Goal: Task Accomplishment & Management: Complete application form

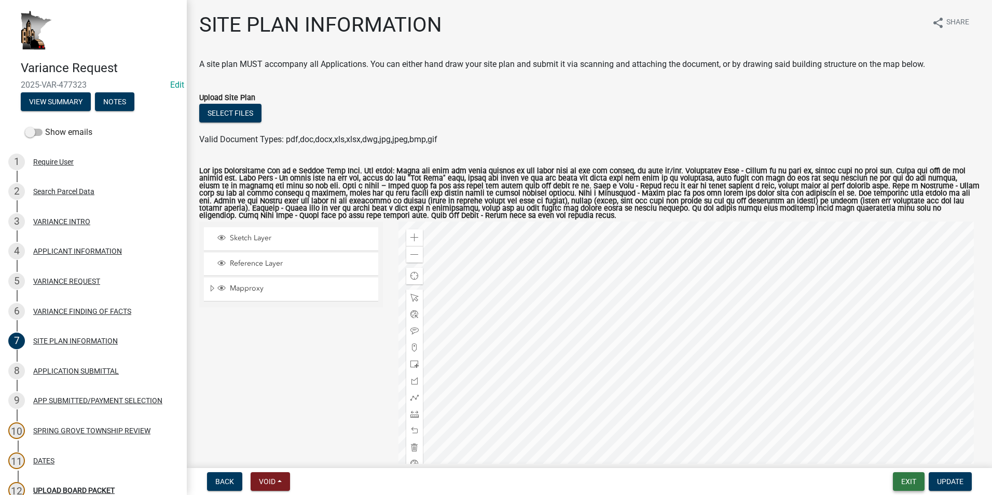
click at [909, 478] on button "Exit" at bounding box center [909, 481] width 32 height 19
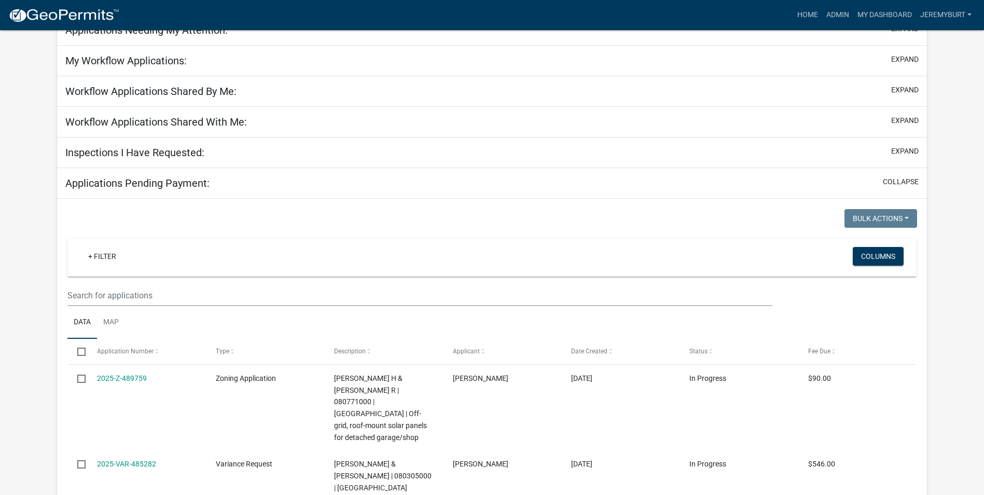
select select "2: 50"
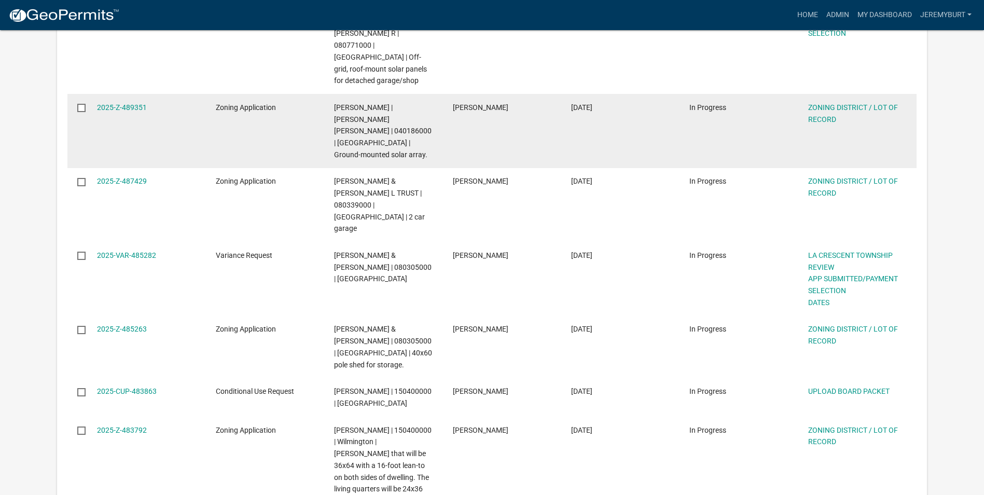
scroll to position [449, 0]
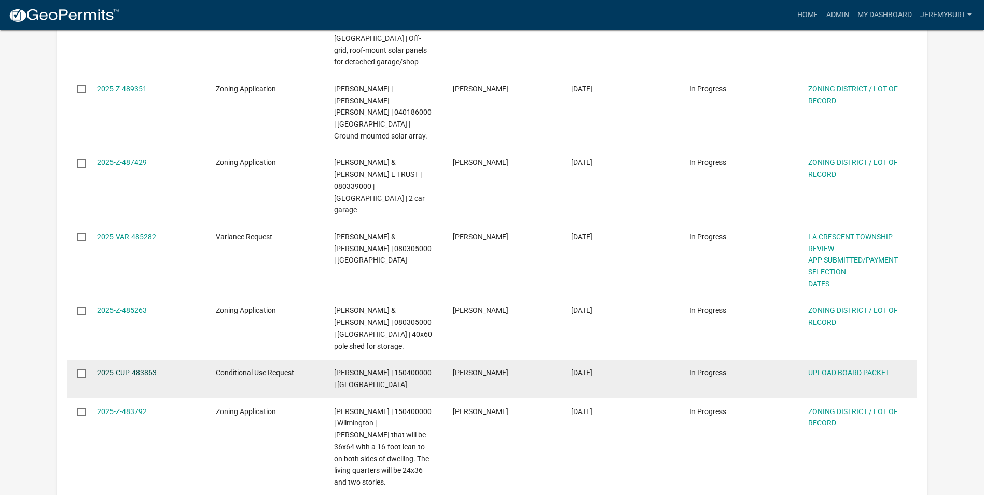
click at [134, 368] on link "2025-CUP-483863" at bounding box center [127, 372] width 60 height 8
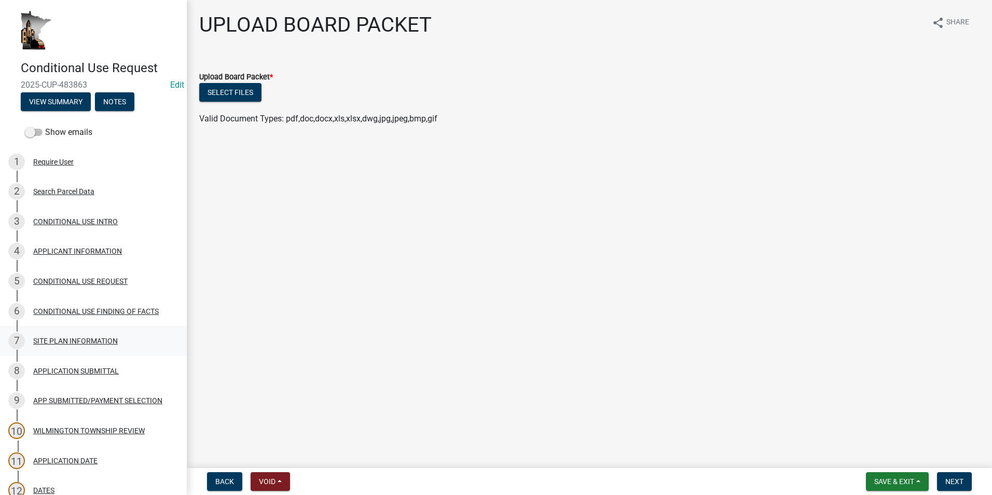
click at [70, 344] on div "SITE PLAN INFORMATION" at bounding box center [75, 340] width 85 height 7
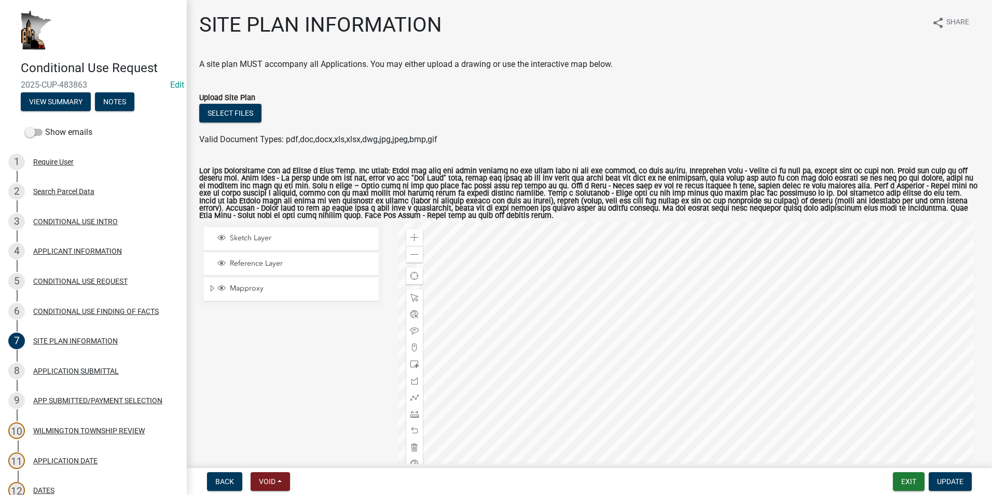
click at [494, 356] on div at bounding box center [689, 351] width 582 height 259
click at [611, 396] on div at bounding box center [689, 351] width 582 height 259
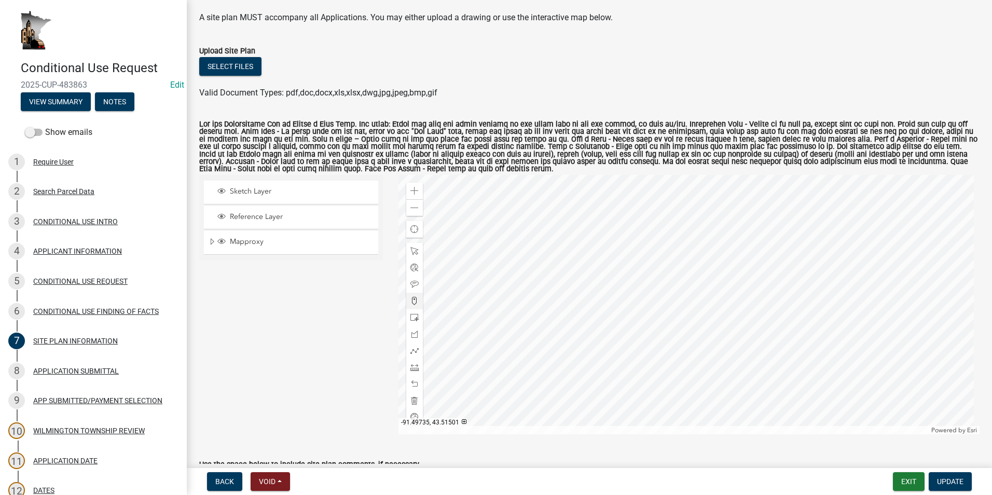
scroll to position [52, 0]
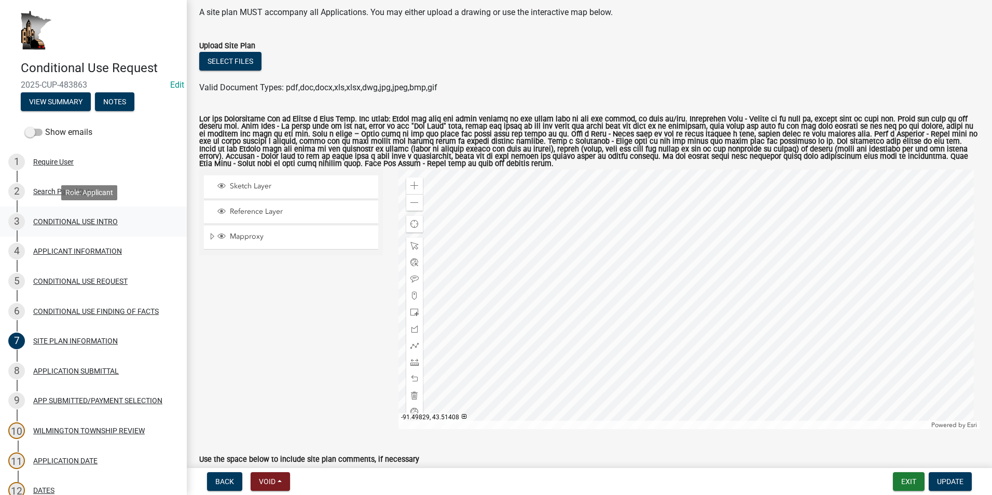
click at [50, 223] on div "CONDITIONAL USE INTRO" at bounding box center [75, 221] width 85 height 7
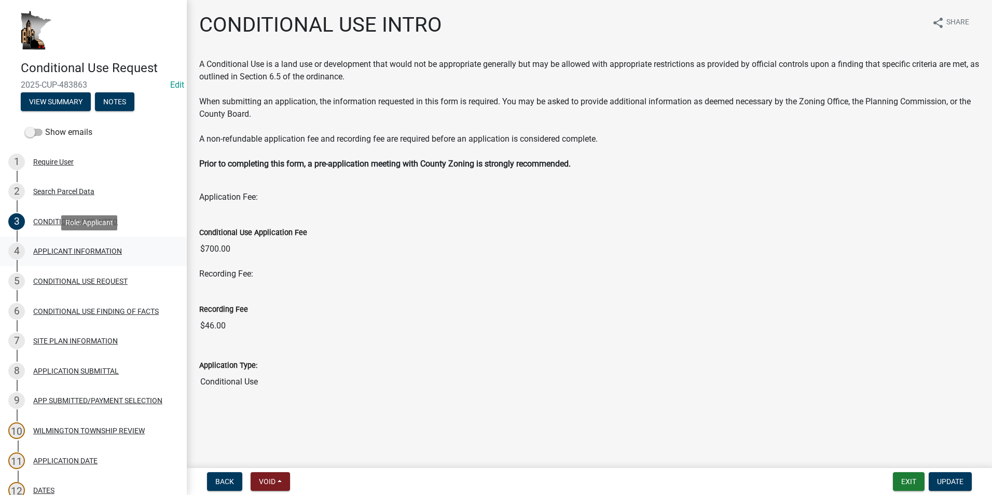
click at [54, 253] on div "APPLICANT INFORMATION" at bounding box center [77, 250] width 89 height 7
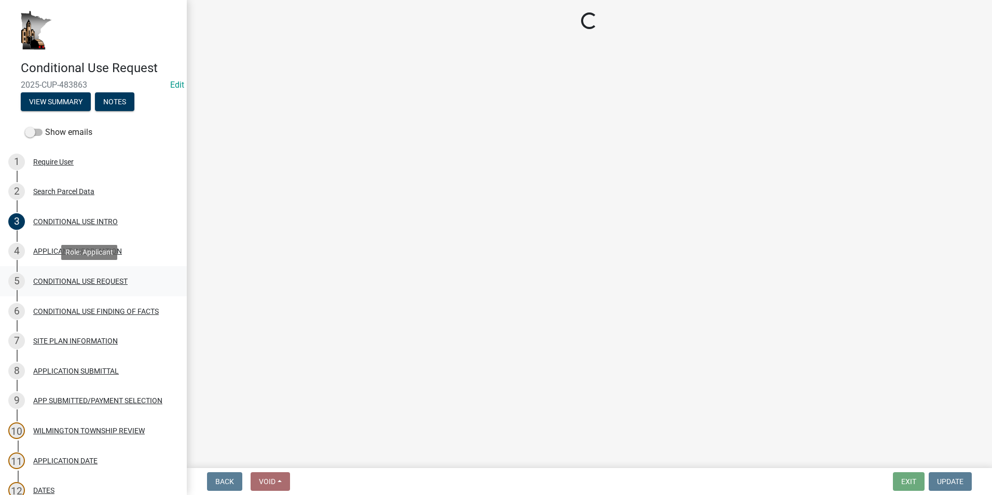
select select "15995754-5d34-4a7a-95ca-a0bb5c491ef7"
select select "a92f28e2-ce07-4f77-8e7f-7b3fa67e4f8f"
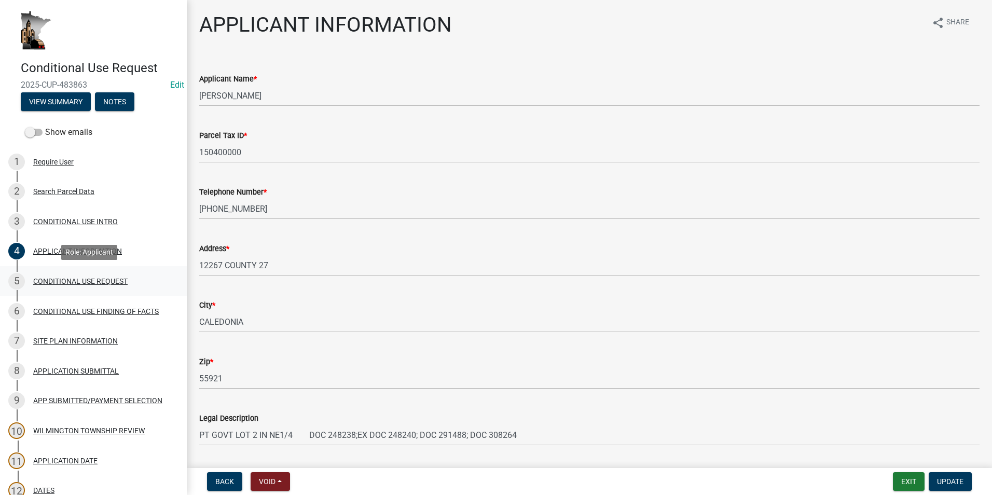
click at [56, 285] on div "5 CONDITIONAL USE REQUEST" at bounding box center [89, 281] width 162 height 17
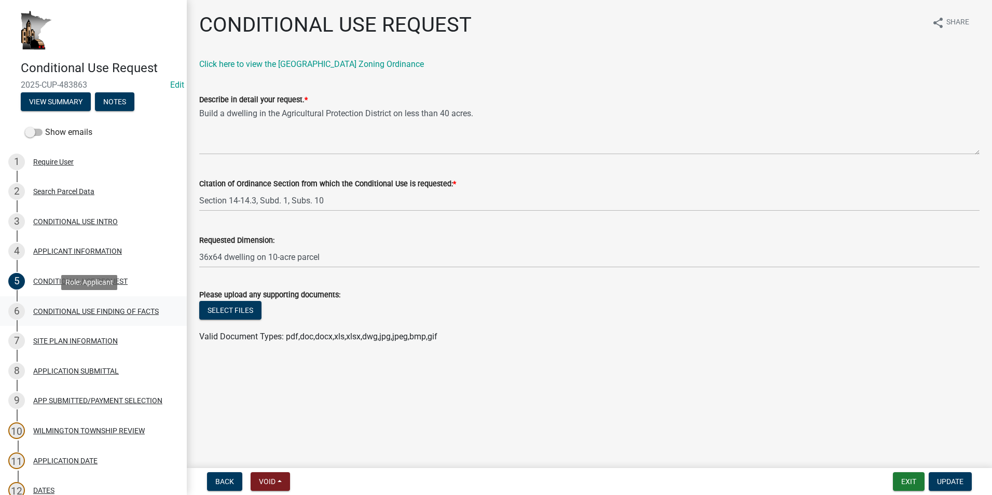
click at [61, 313] on div "CONDITIONAL USE FINDING OF FACTS" at bounding box center [96, 311] width 126 height 7
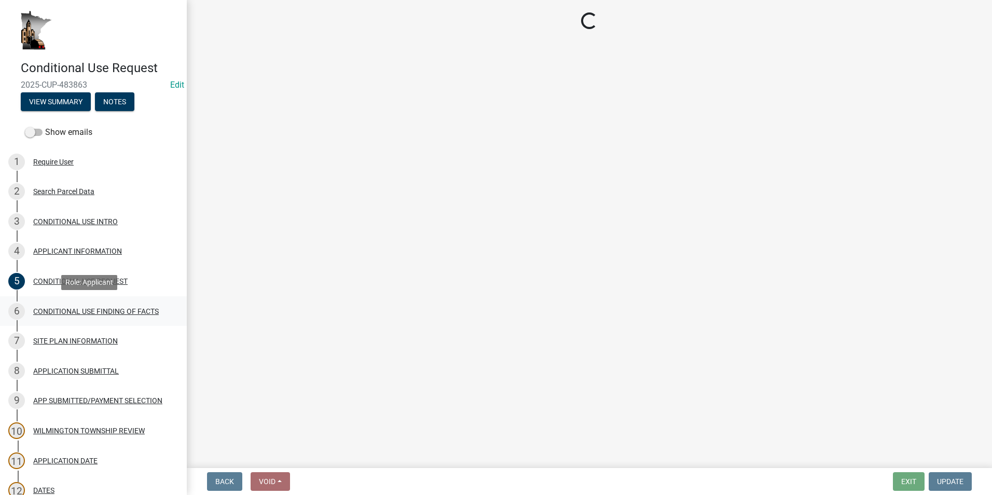
select select "99eea51c-4582-46db-aca9-44894f71f0ce"
select select "61793209-a1ec-472f-a492-410da64ce862"
select select "bbe331a3-870b-4612-a948-dba344a7f959"
select select "921a63c3-5453-4a1d-b2a9-4a34f3d91e6b"
select select "4687bf67-74c5-44eb-af7d-33ffa15e51c8"
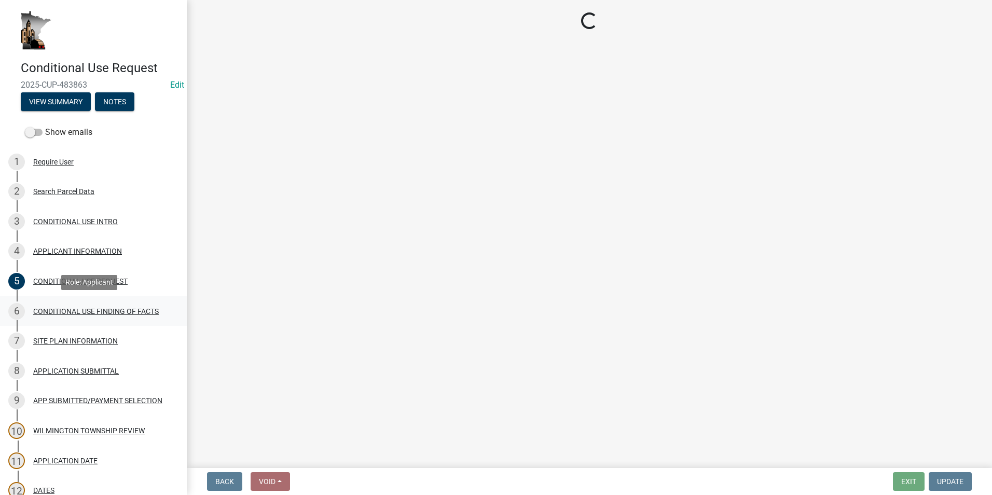
select select "255a1c03-863d-473f-9ff6-648494b1a3b0"
select select "173bc7eb-4b7a-4d4a-92d8-cddd734ea613"
select select "057fd17a-8547-4e52-960d-45e1a0caecce"
select select "91505056-e6e1-47c4-9484-741155308693"
select select "3e68082b-f99b-4c0e-8bf1-09a8b2c10533"
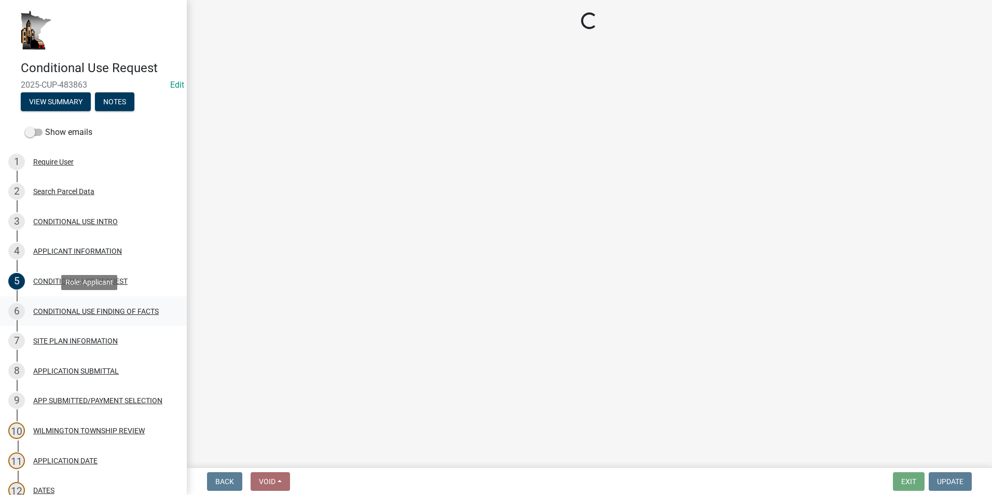
select select "418f71de-0758-4870-9d92-75e675f30c77"
select select "3c80f1dd-1d1d-47e8-aaaf-13f915436f61"
select select "45021b8e-5cc9-4b0c-a9db-d7f4a860c6db"
select select "adce9223-266f-4b1b-8d70-6c05c7683b0c"
select select "9896daf8-b4c5-4a8c-9933-817ae6eb8b6f"
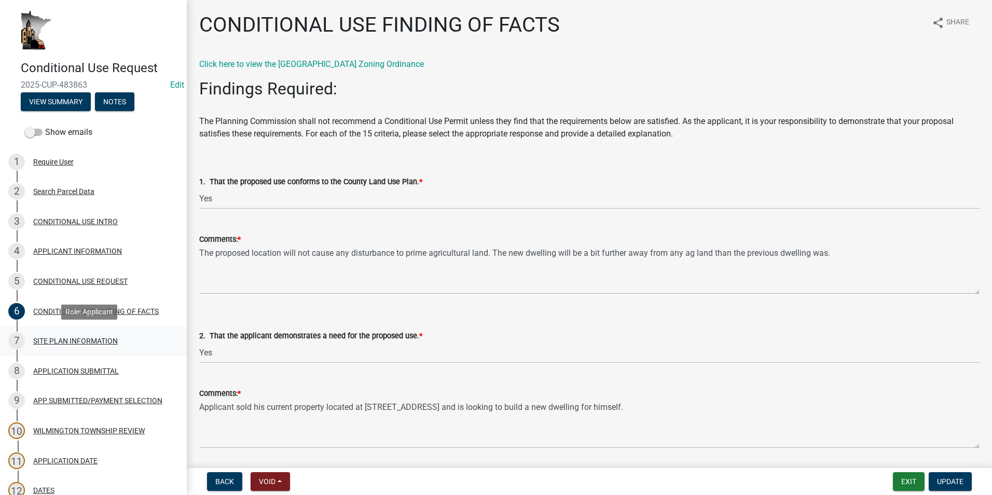
click at [66, 343] on div "SITE PLAN INFORMATION" at bounding box center [75, 340] width 85 height 7
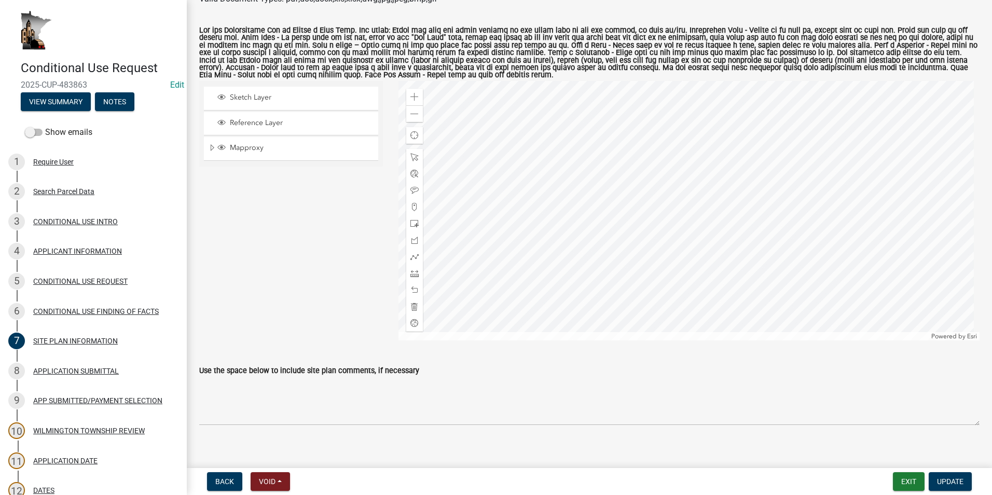
scroll to position [151, 0]
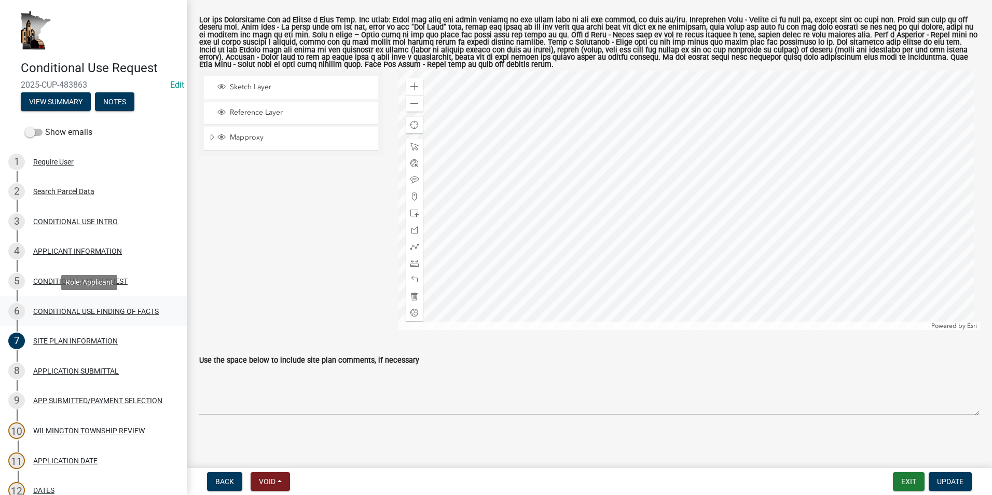
click at [68, 309] on div "CONDITIONAL USE FINDING OF FACTS" at bounding box center [96, 311] width 126 height 7
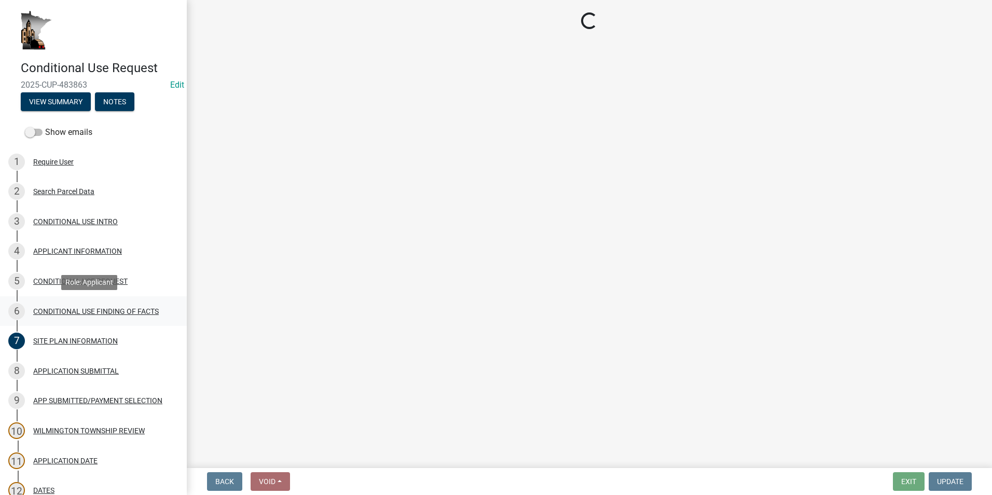
scroll to position [0, 0]
select select "99eea51c-4582-46db-aca9-44894f71f0ce"
select select "61793209-a1ec-472f-a492-410da64ce862"
select select "bbe331a3-870b-4612-a948-dba344a7f959"
select select "921a63c3-5453-4a1d-b2a9-4a34f3d91e6b"
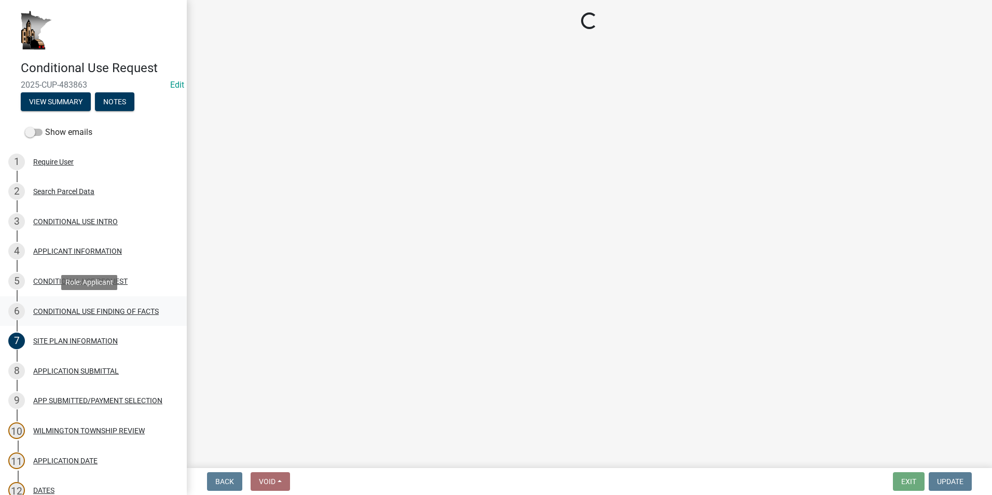
select select "4687bf67-74c5-44eb-af7d-33ffa15e51c8"
select select "255a1c03-863d-473f-9ff6-648494b1a3b0"
select select "173bc7eb-4b7a-4d4a-92d8-cddd734ea613"
select select "057fd17a-8547-4e52-960d-45e1a0caecce"
select select "91505056-e6e1-47c4-9484-741155308693"
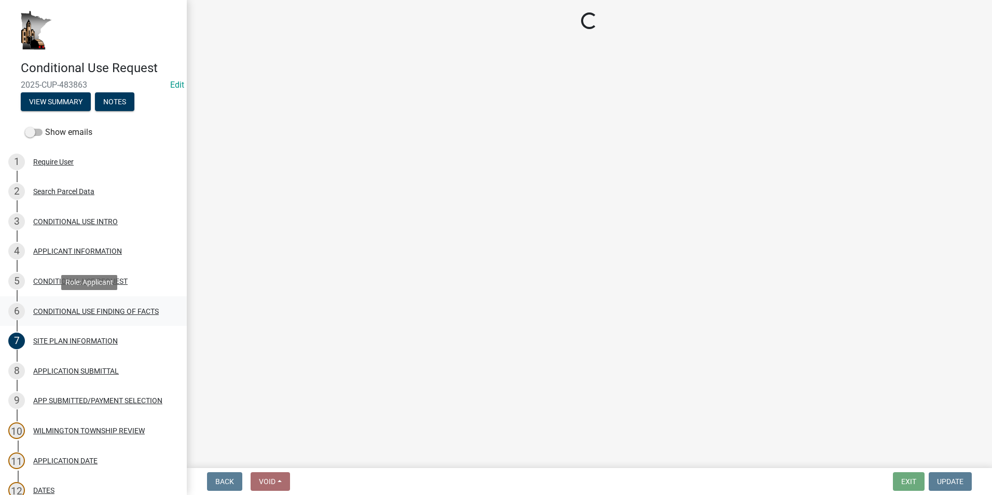
select select "3e68082b-f99b-4c0e-8bf1-09a8b2c10533"
select select "418f71de-0758-4870-9d92-75e675f30c77"
select select "3c80f1dd-1d1d-47e8-aaaf-13f915436f61"
select select "45021b8e-5cc9-4b0c-a9db-d7f4a860c6db"
select select "adce9223-266f-4b1b-8d70-6c05c7683b0c"
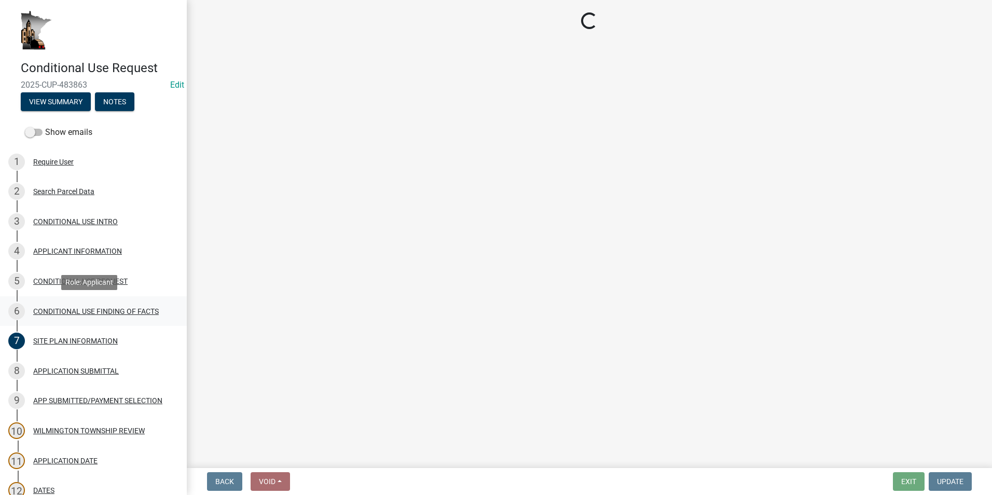
select select "9896daf8-b4c5-4a8c-9933-817ae6eb8b6f"
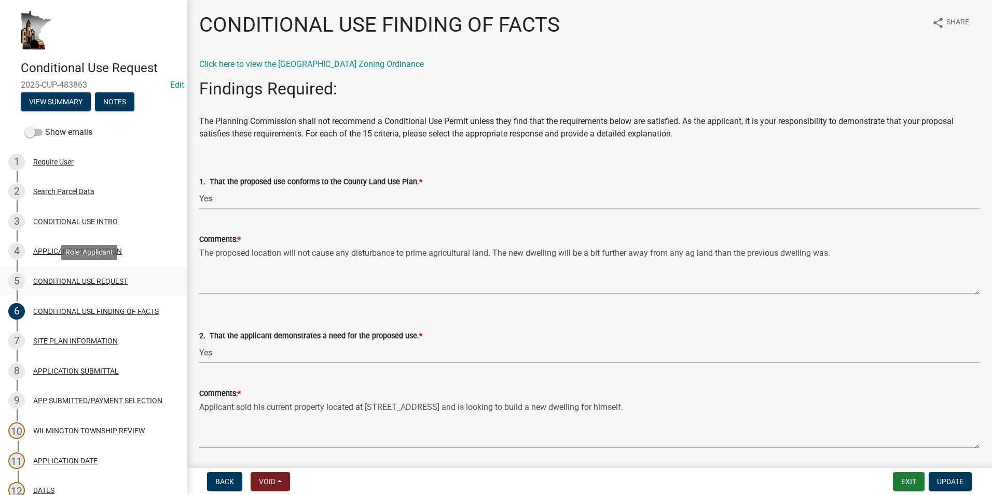
click at [47, 278] on div "CONDITIONAL USE REQUEST" at bounding box center [80, 281] width 94 height 7
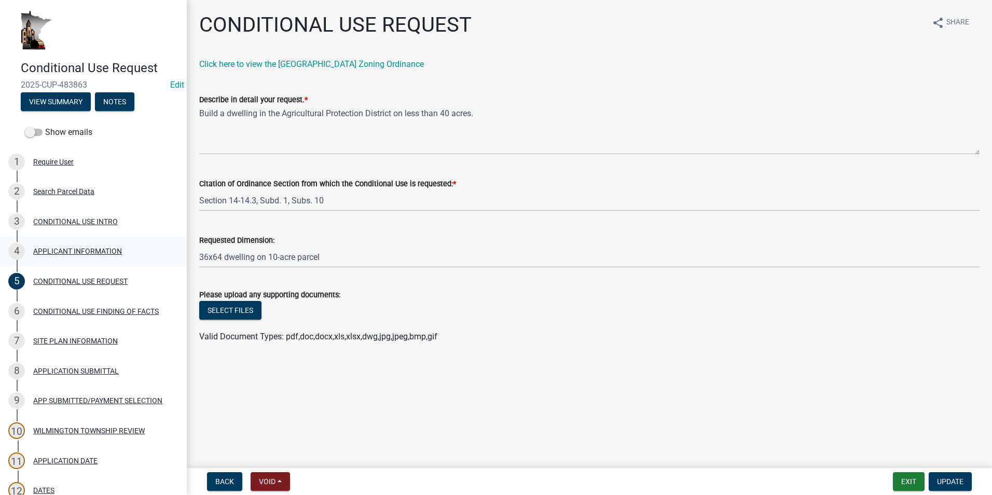
click at [82, 253] on div "APPLICANT INFORMATION" at bounding box center [77, 250] width 89 height 7
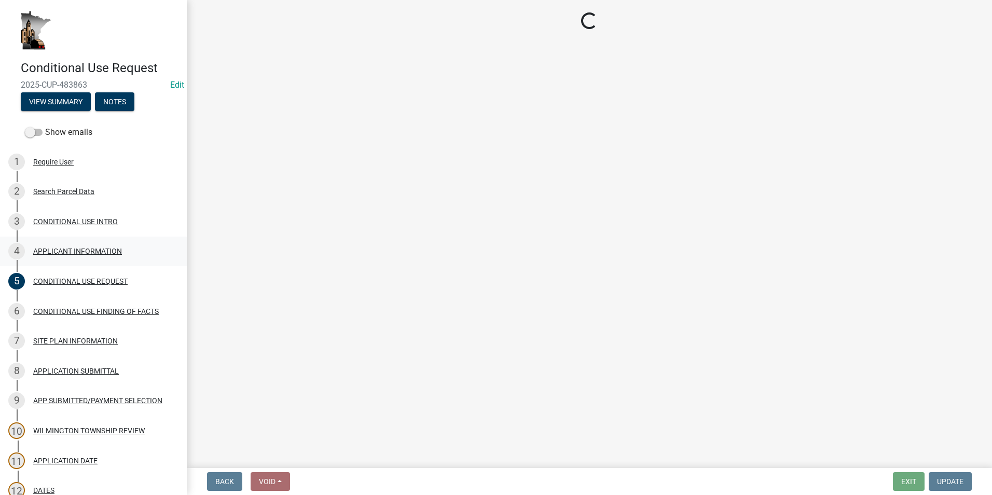
select select "15995754-5d34-4a7a-95ca-a0bb5c491ef7"
select select "a92f28e2-ce07-4f77-8e7f-7b3fa67e4f8f"
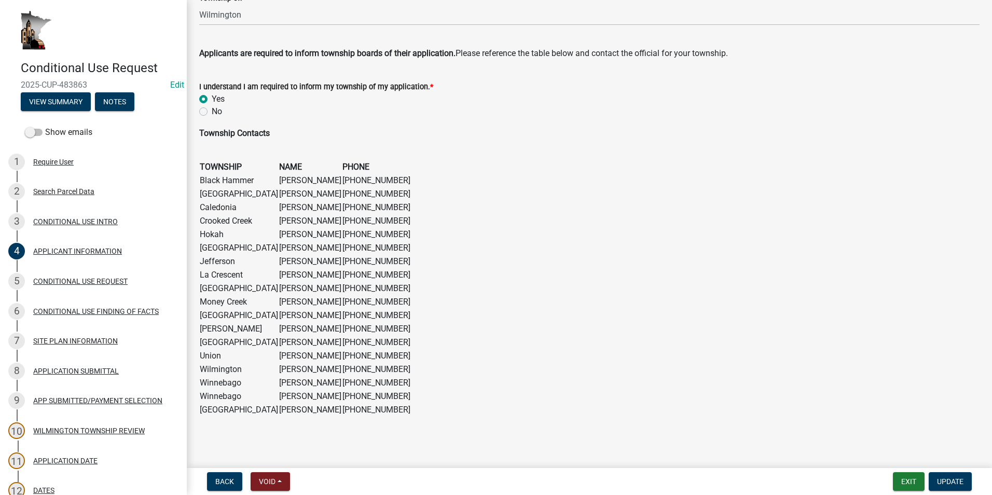
scroll to position [634, 0]
click at [61, 338] on div "SITE PLAN INFORMATION" at bounding box center [75, 340] width 85 height 7
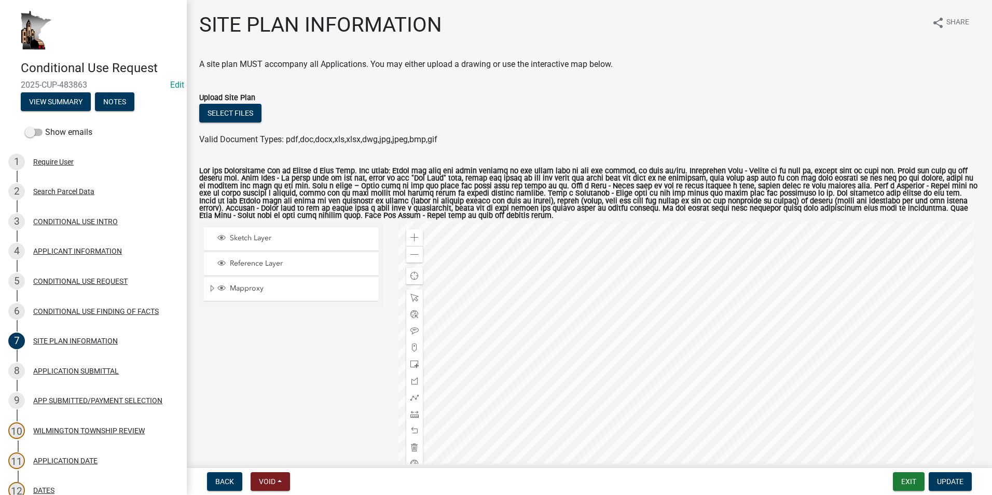
click at [527, 353] on div at bounding box center [689, 351] width 582 height 259
click at [650, 333] on div at bounding box center [689, 351] width 582 height 259
